Goal: Find specific page/section: Locate a particular part of the current website

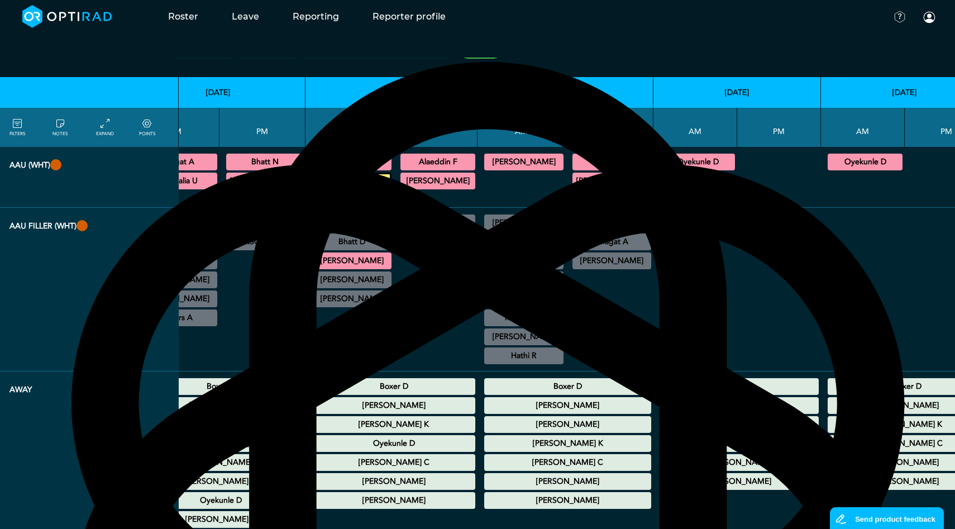
scroll to position [49, 424]
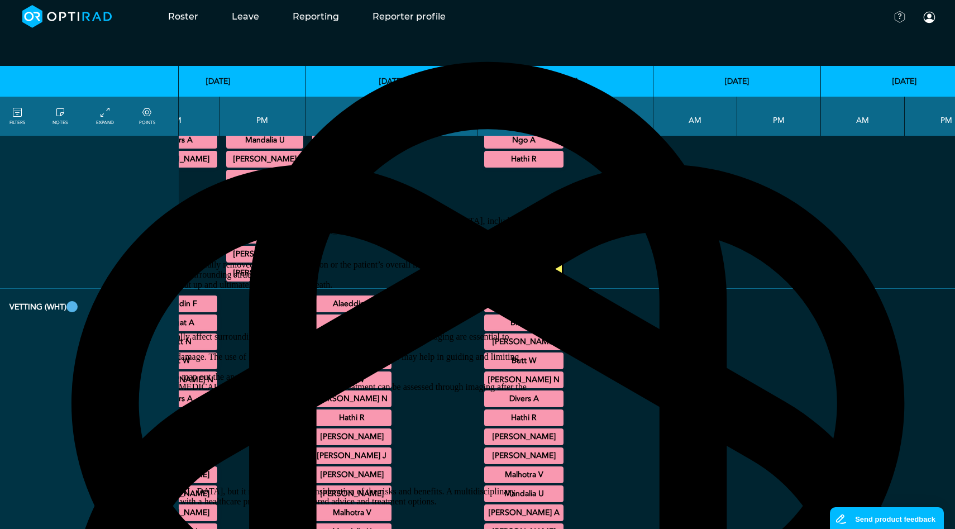
scroll to position [0, 424]
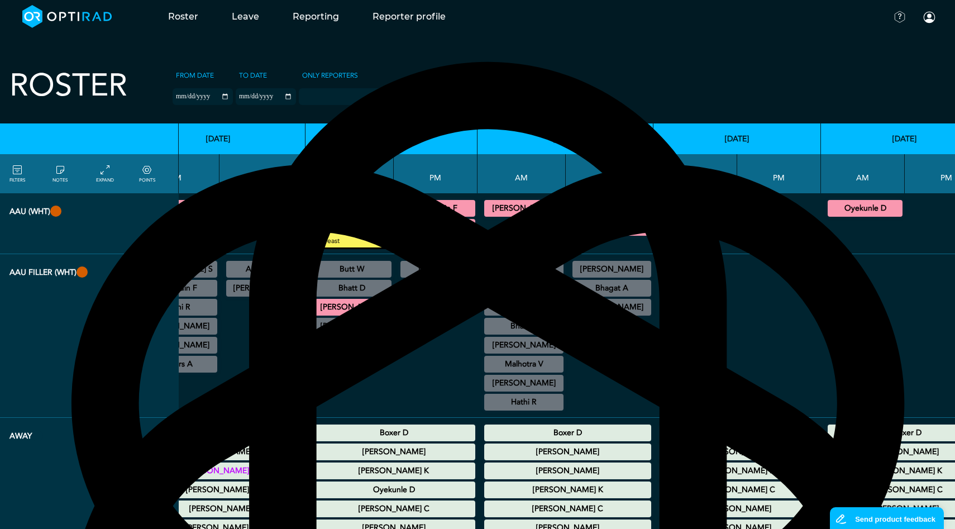
click at [581, 205] on summary "Oyekunle D" at bounding box center [611, 208] width 75 height 13
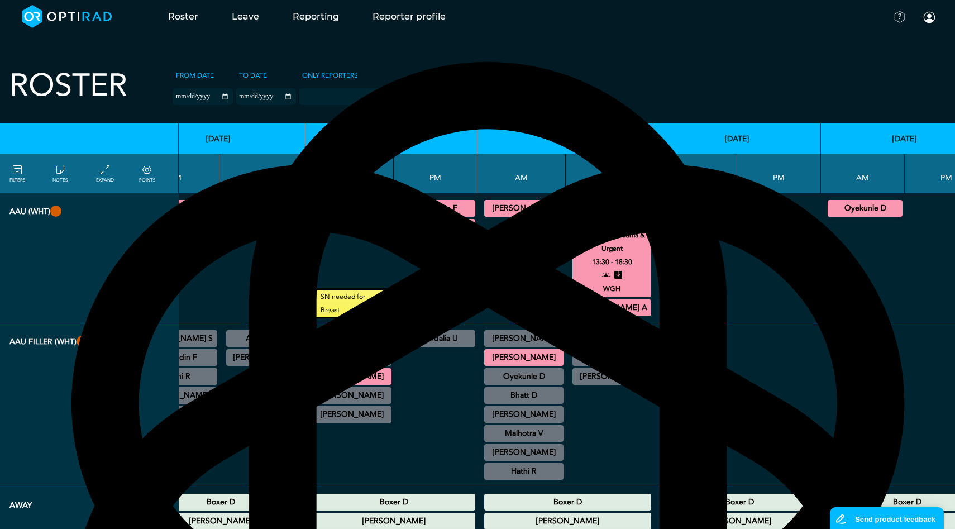
click at [590, 207] on summary "Oyekunle D" at bounding box center [611, 208] width 75 height 13
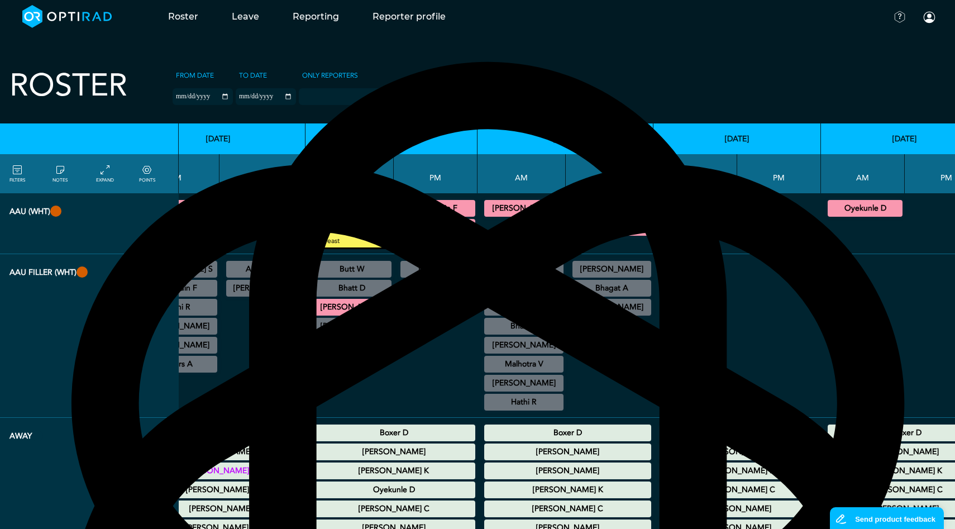
click at [584, 228] on summary "[PERSON_NAME] A" at bounding box center [611, 227] width 75 height 13
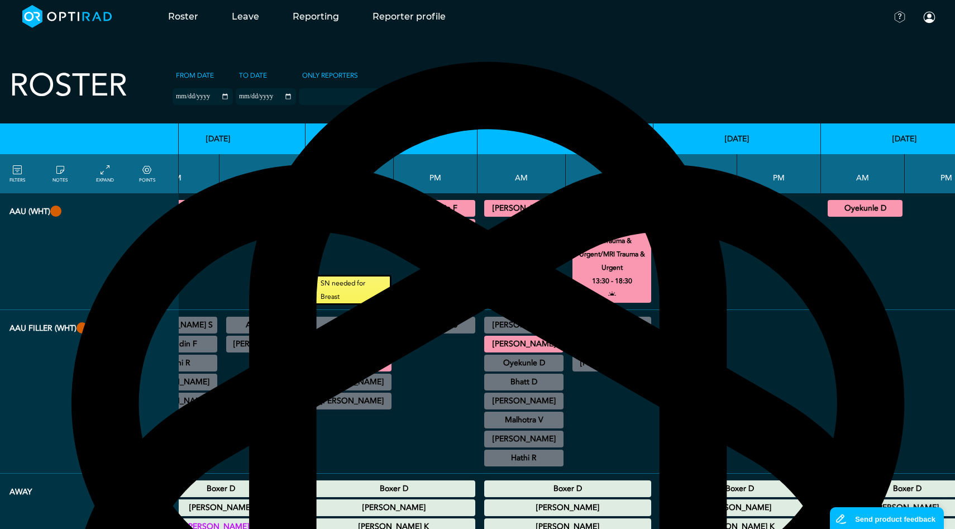
click at [586, 225] on summary "[PERSON_NAME] A" at bounding box center [611, 227] width 75 height 13
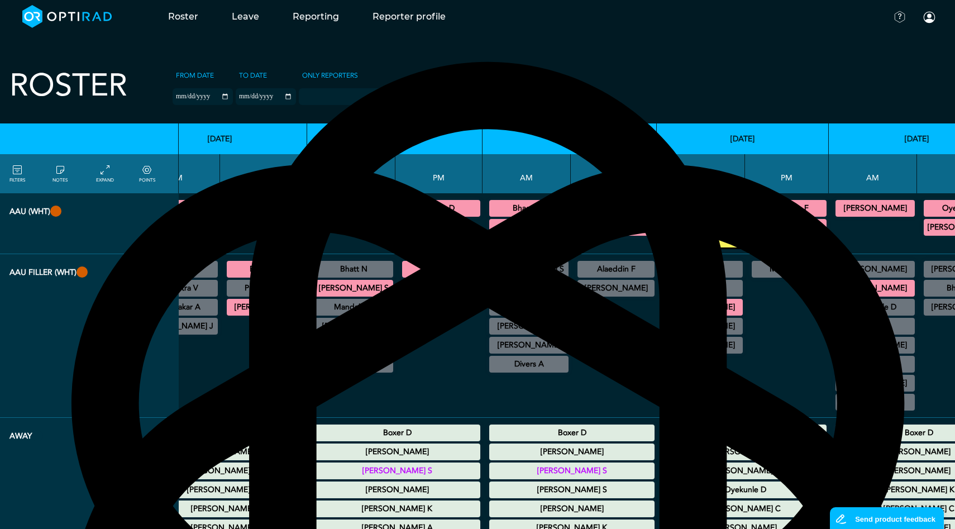
scroll to position [0, 0]
